Goal: Information Seeking & Learning: Learn about a topic

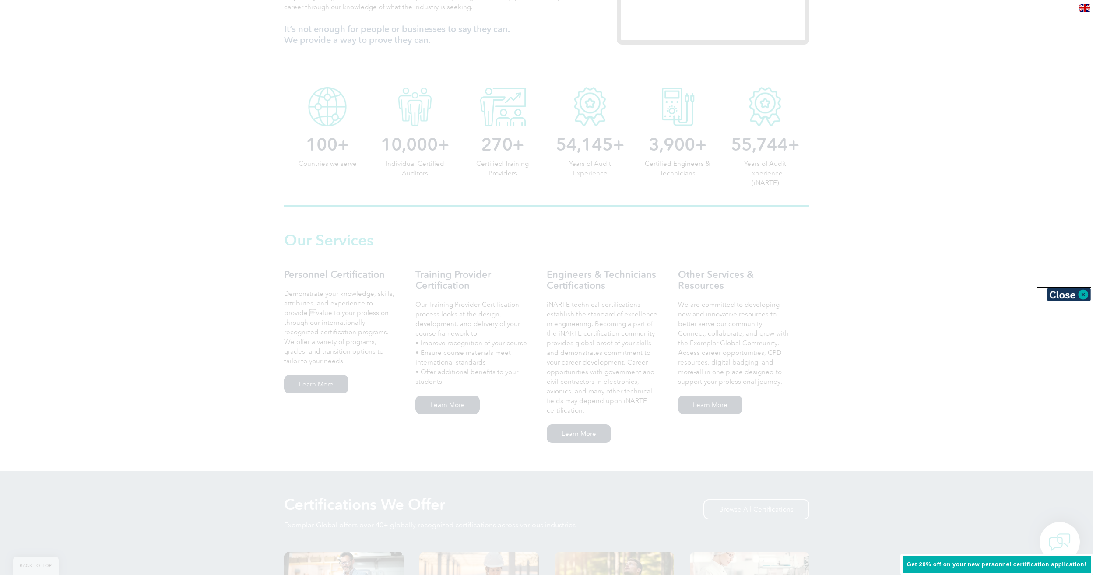
scroll to position [438, 0]
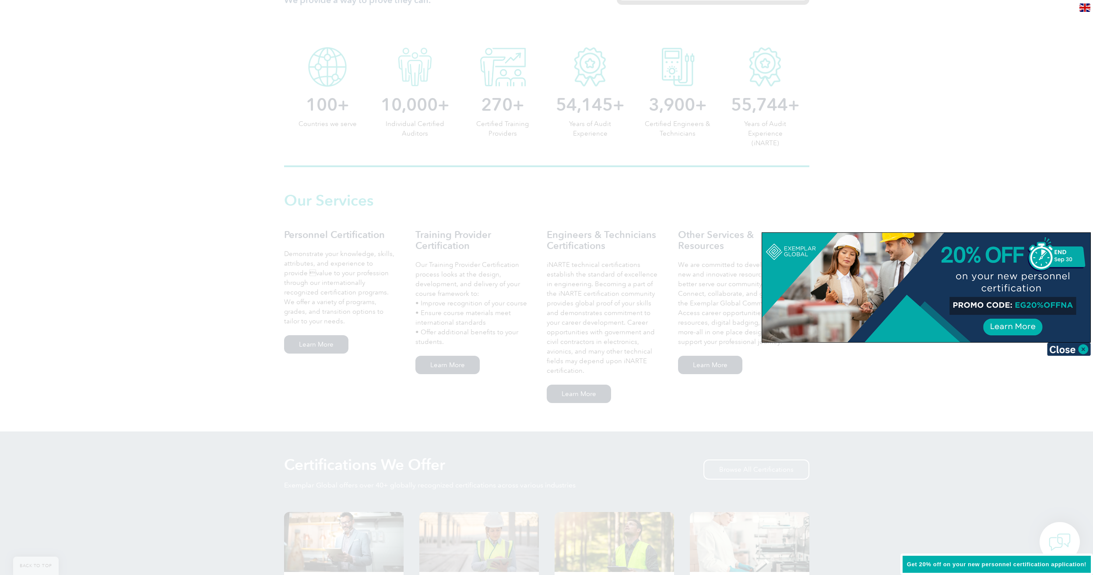
click at [133, 253] on div at bounding box center [546, 287] width 1093 height 575
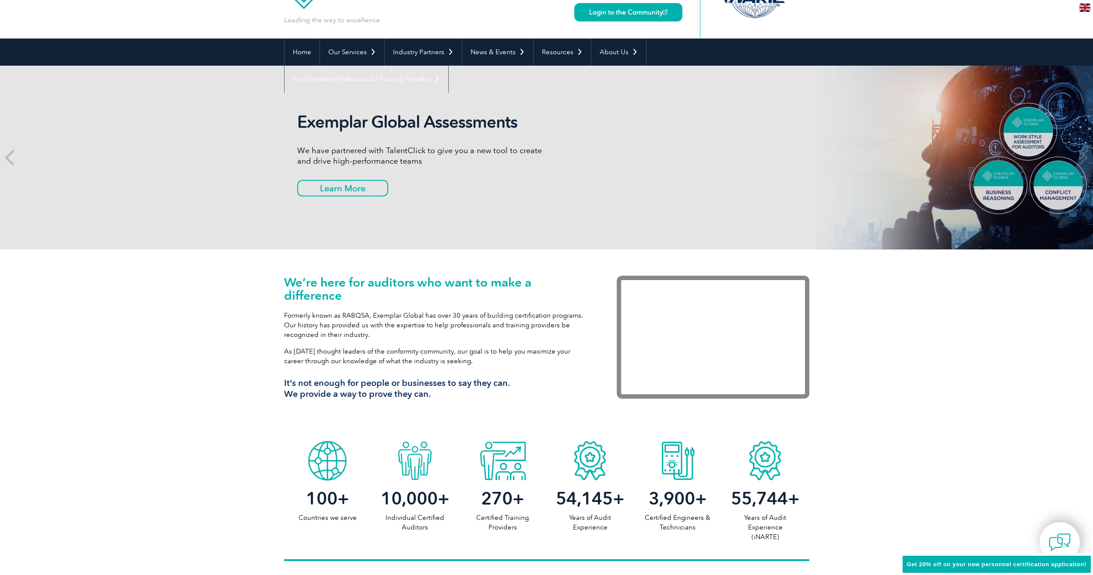
scroll to position [0, 0]
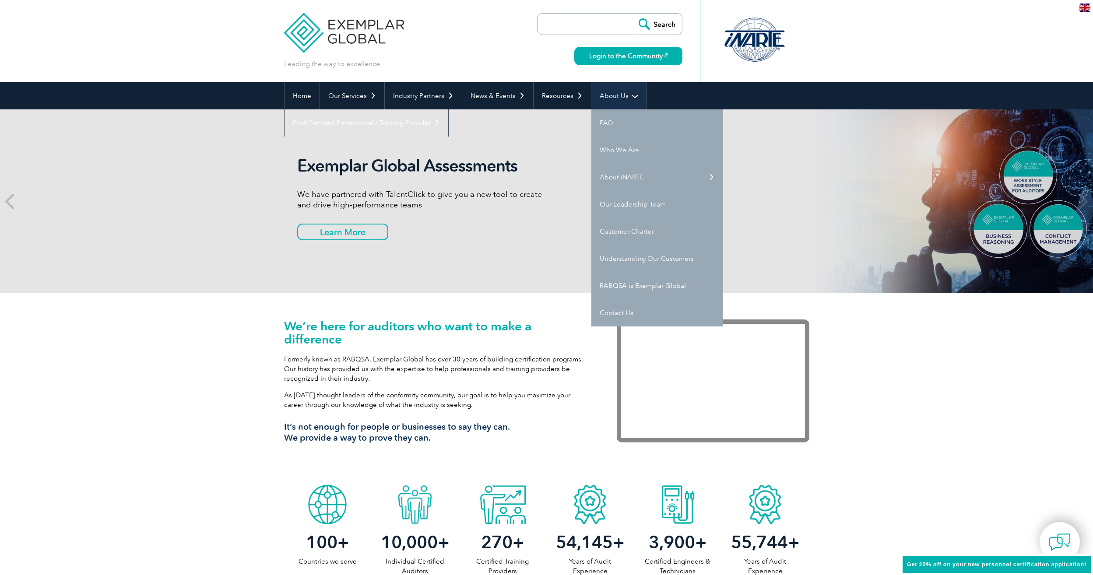
click at [613, 97] on link "About Us" at bounding box center [618, 95] width 55 height 27
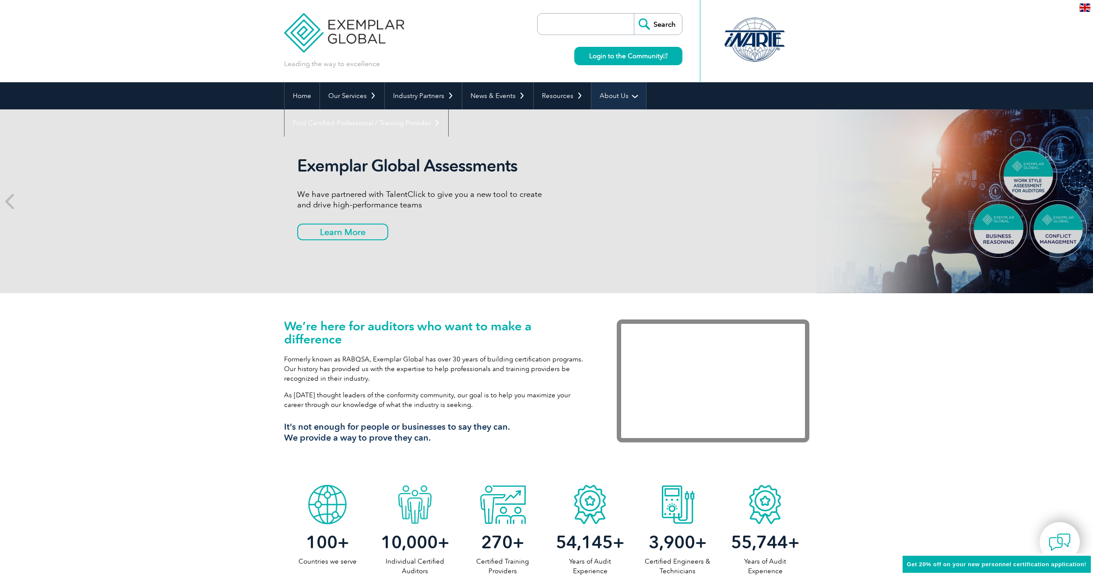
click at [613, 97] on link "About Us" at bounding box center [618, 95] width 55 height 27
click at [629, 96] on link "About Us" at bounding box center [618, 95] width 55 height 27
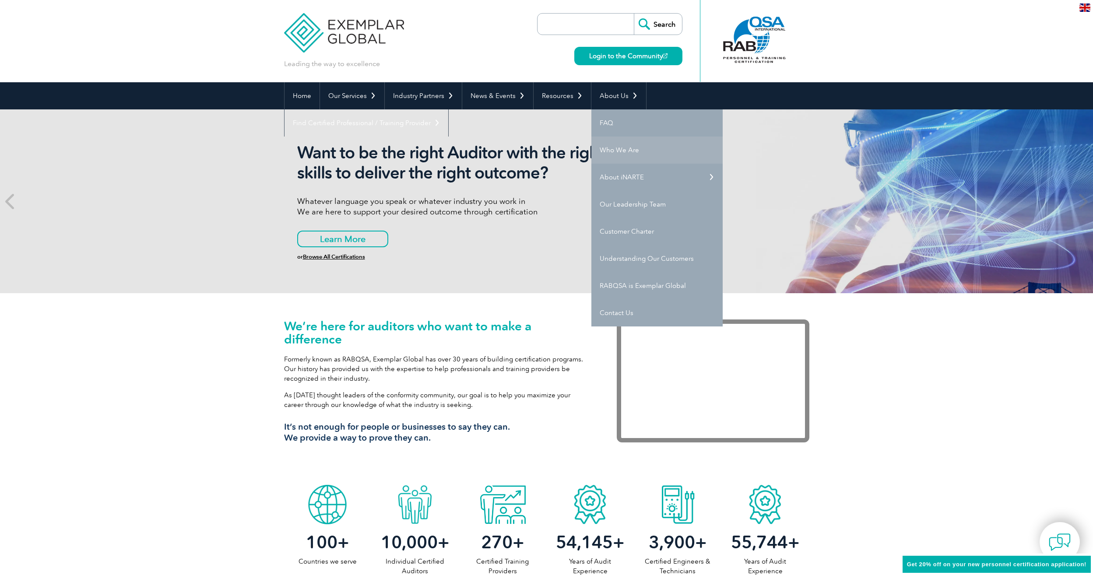
click at [611, 150] on link "Who We Are" at bounding box center [656, 150] width 131 height 27
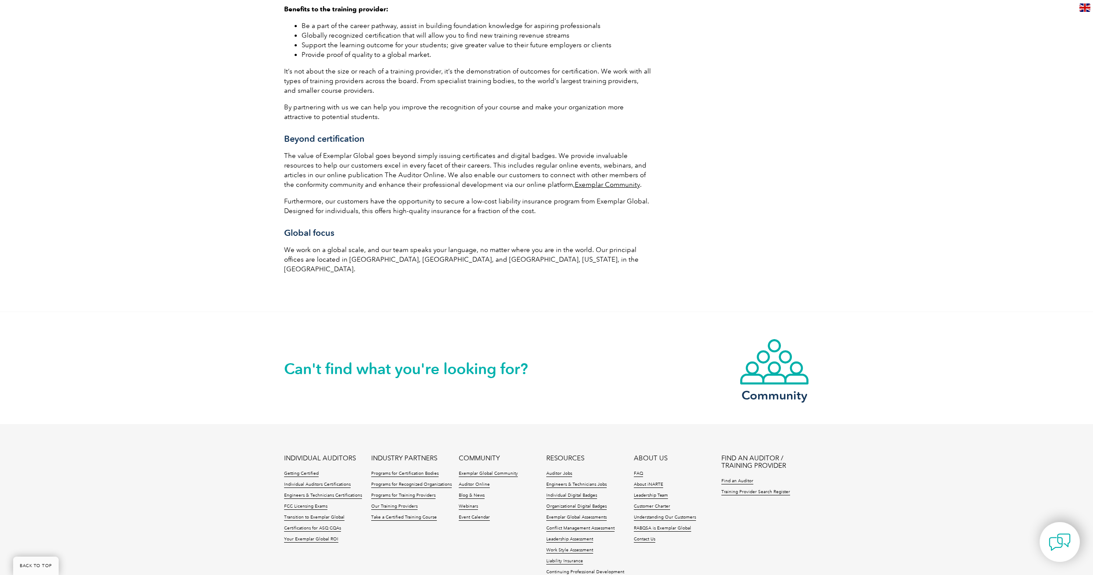
scroll to position [1357, 0]
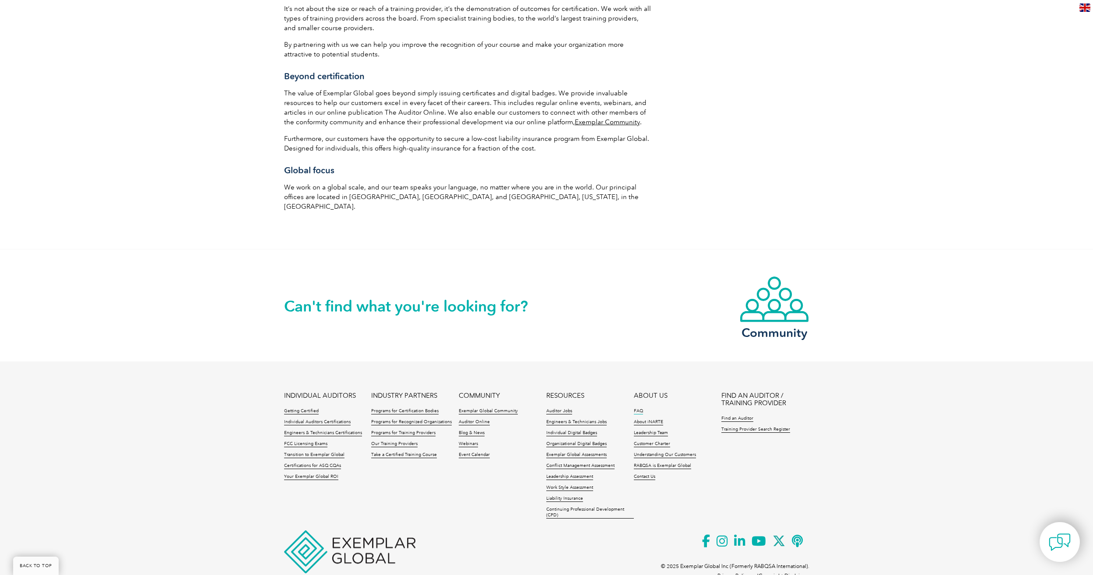
click at [638, 408] on link "FAQ" at bounding box center [638, 411] width 9 height 6
